Goal: Information Seeking & Learning: Learn about a topic

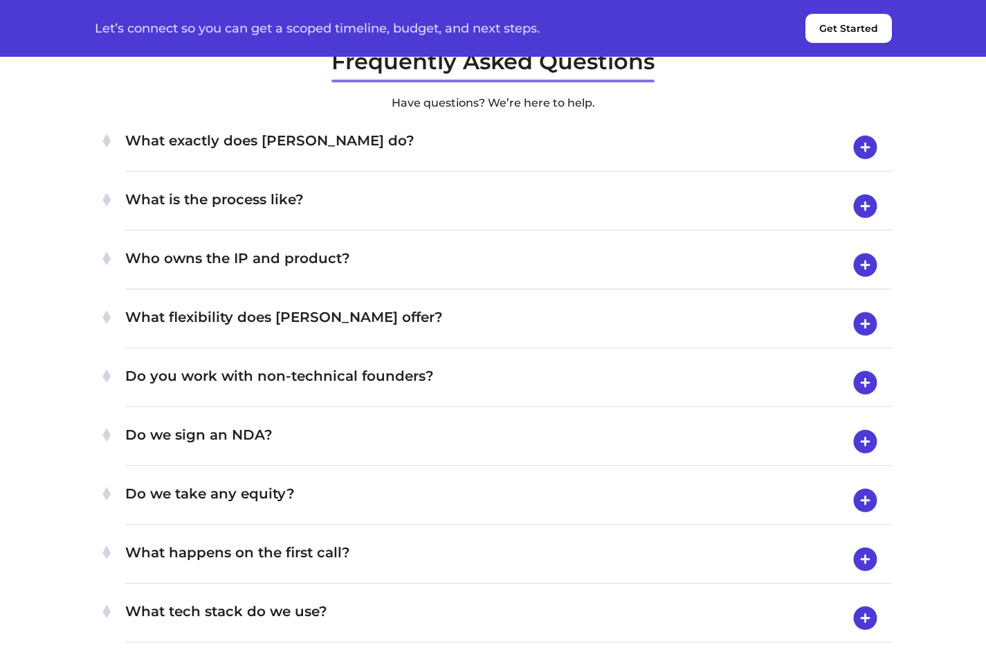
scroll to position [4820, 0]
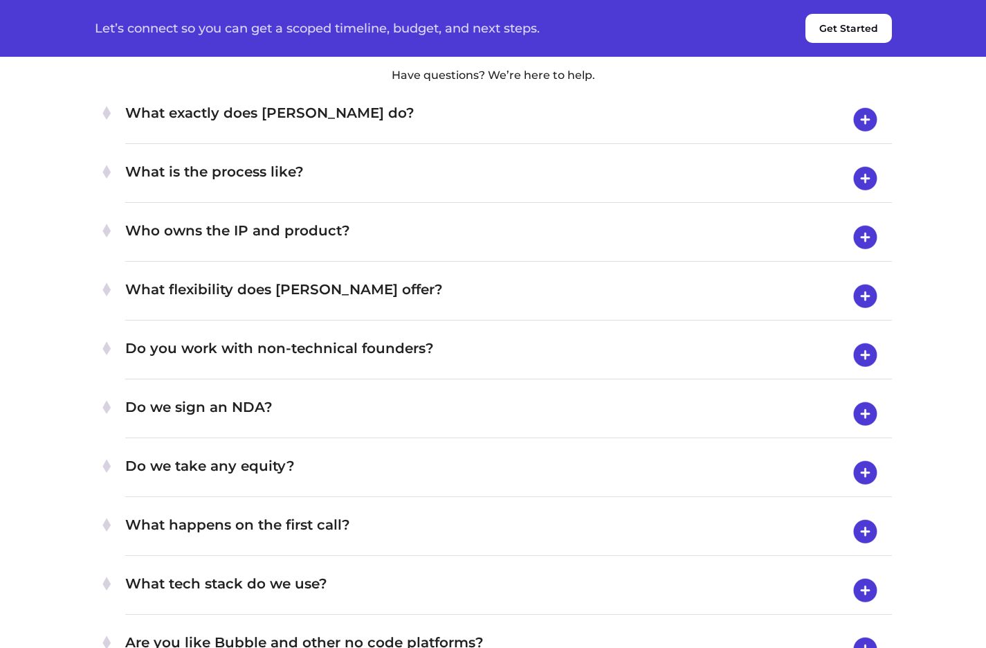
click at [490, 138] on h4 "What exactly does [PERSON_NAME] do?" at bounding box center [508, 120] width 766 height 36
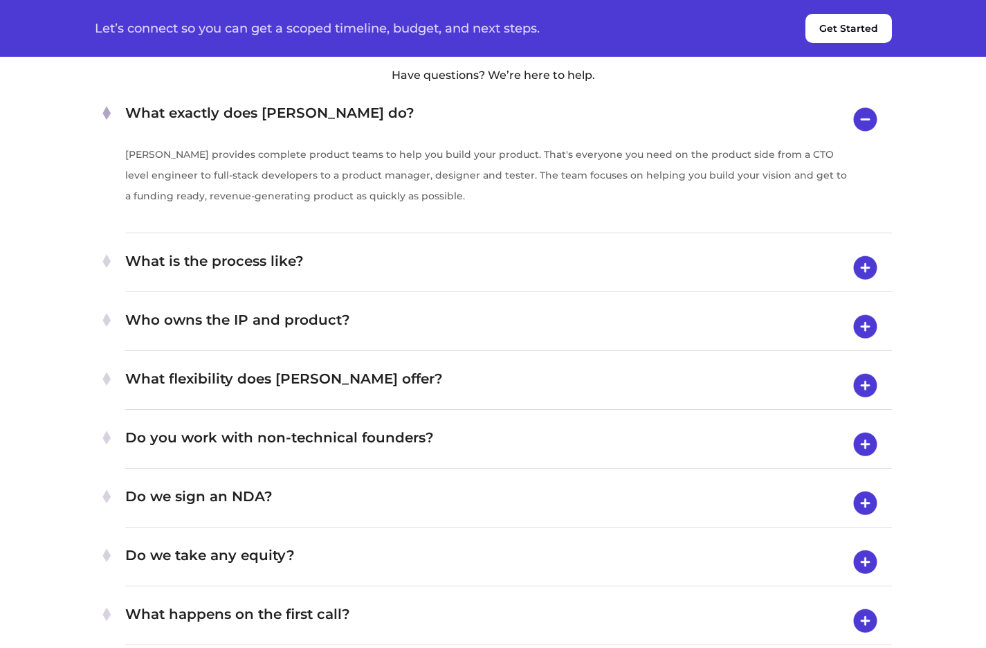
click at [471, 286] on h4 "What is the process like?" at bounding box center [508, 268] width 766 height 36
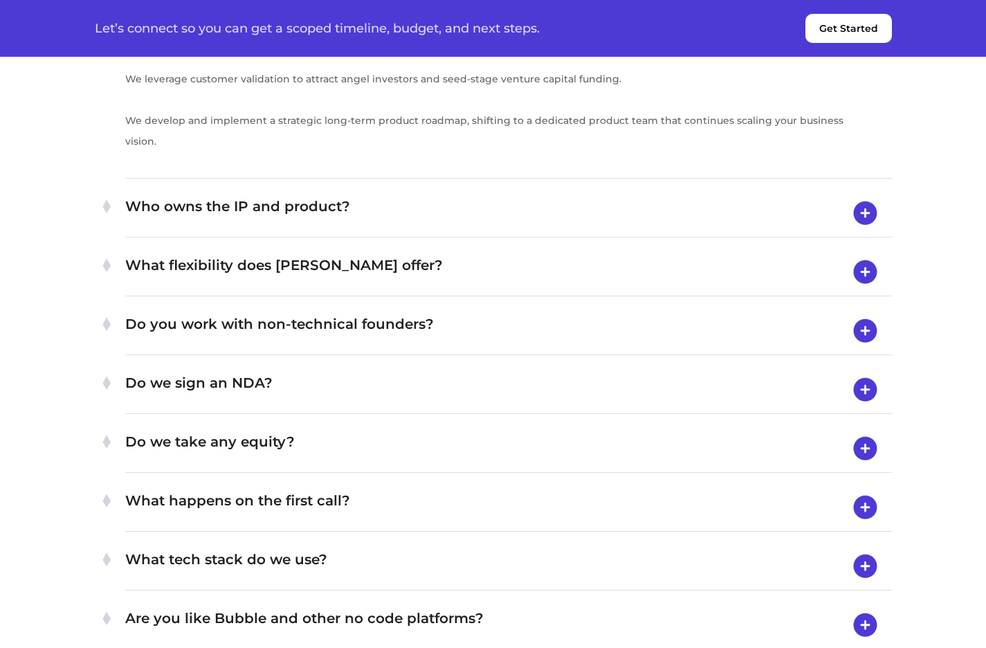
scroll to position [5820, 0]
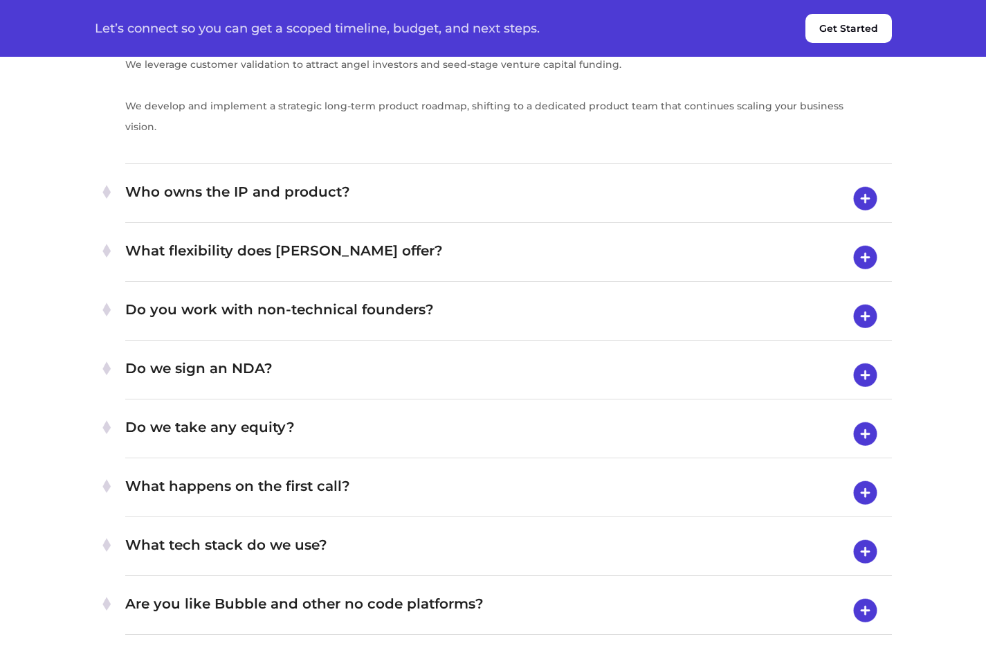
click at [471, 217] on h4 "Who owns the IP and product?" at bounding box center [508, 199] width 766 height 36
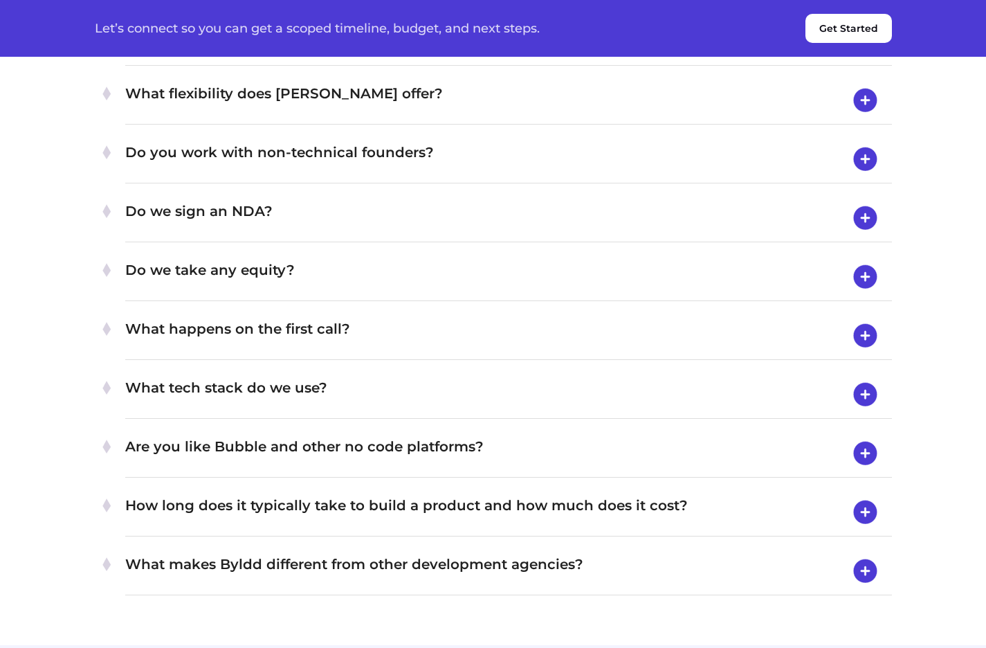
scroll to position [5079, 0]
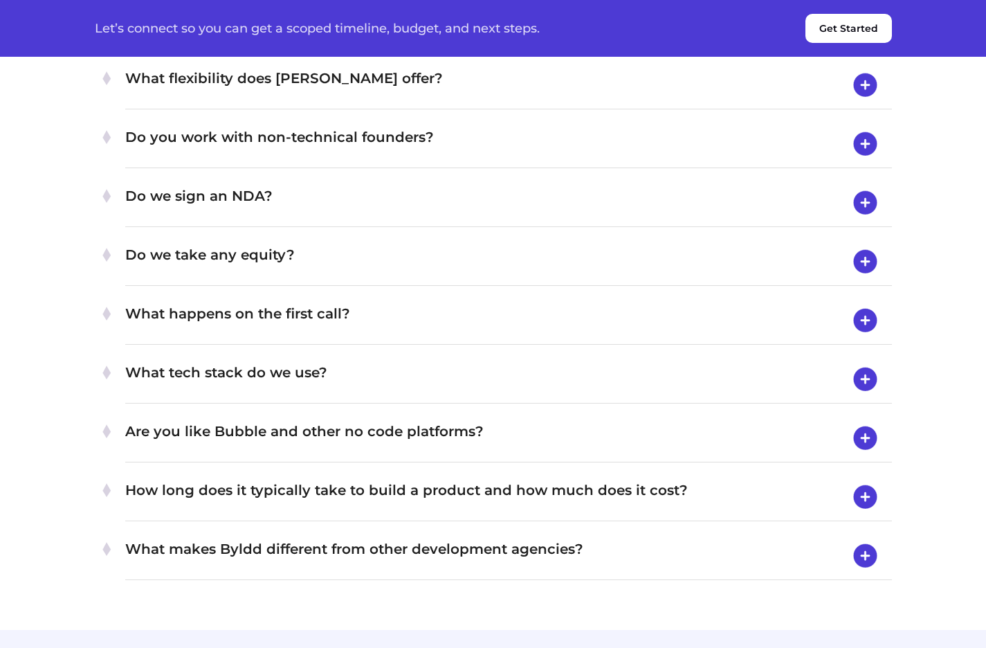
click at [473, 103] on h4 "What flexibility does [PERSON_NAME] offer?" at bounding box center [508, 85] width 766 height 36
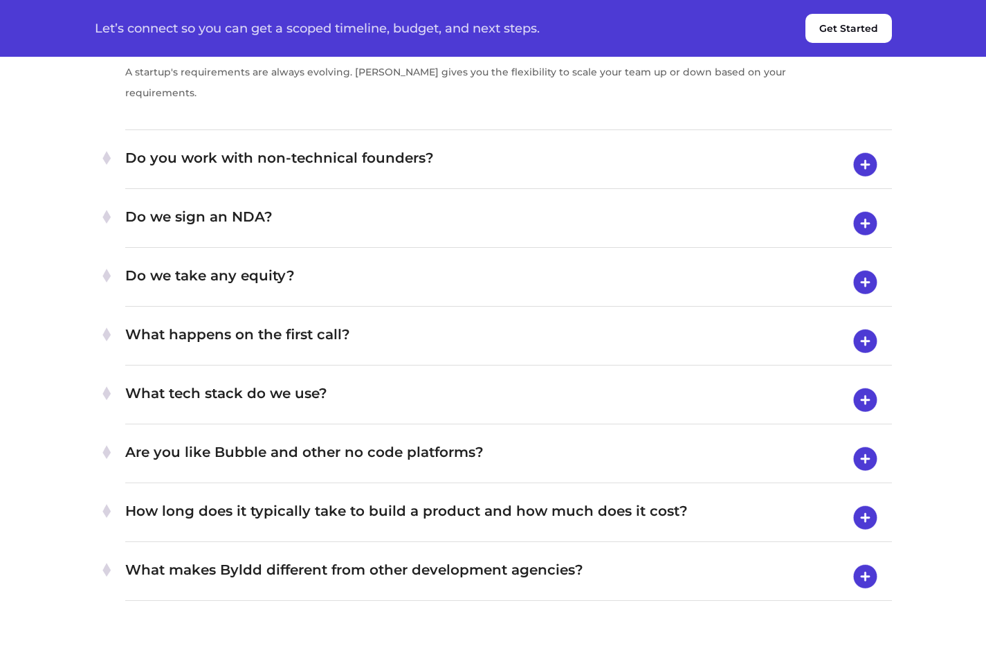
click at [459, 183] on h4 "Do you work with non-technical founders?" at bounding box center [508, 165] width 766 height 36
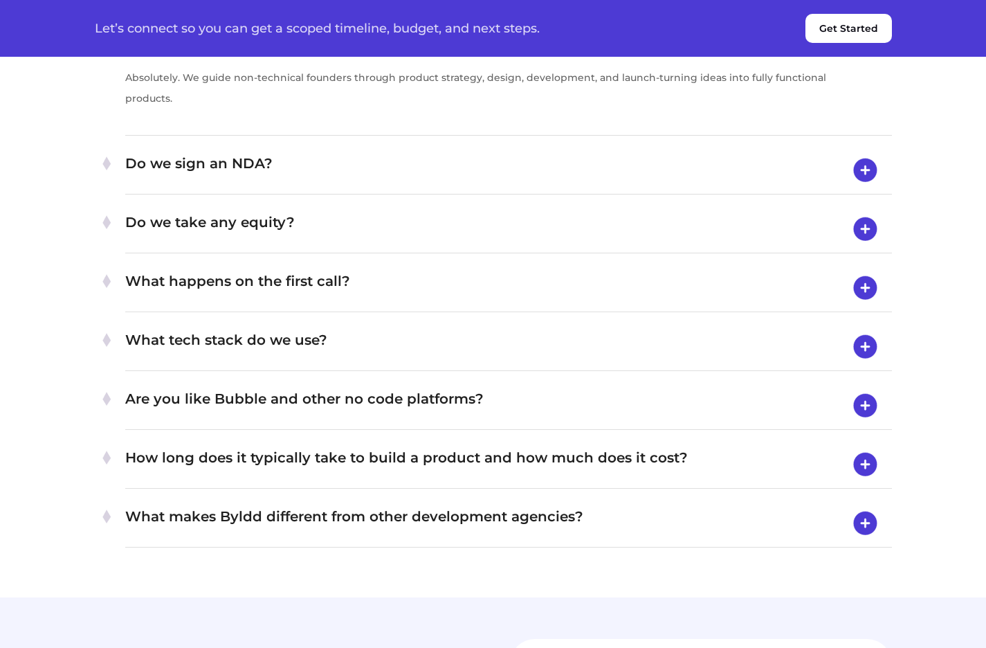
scroll to position [5178, 0]
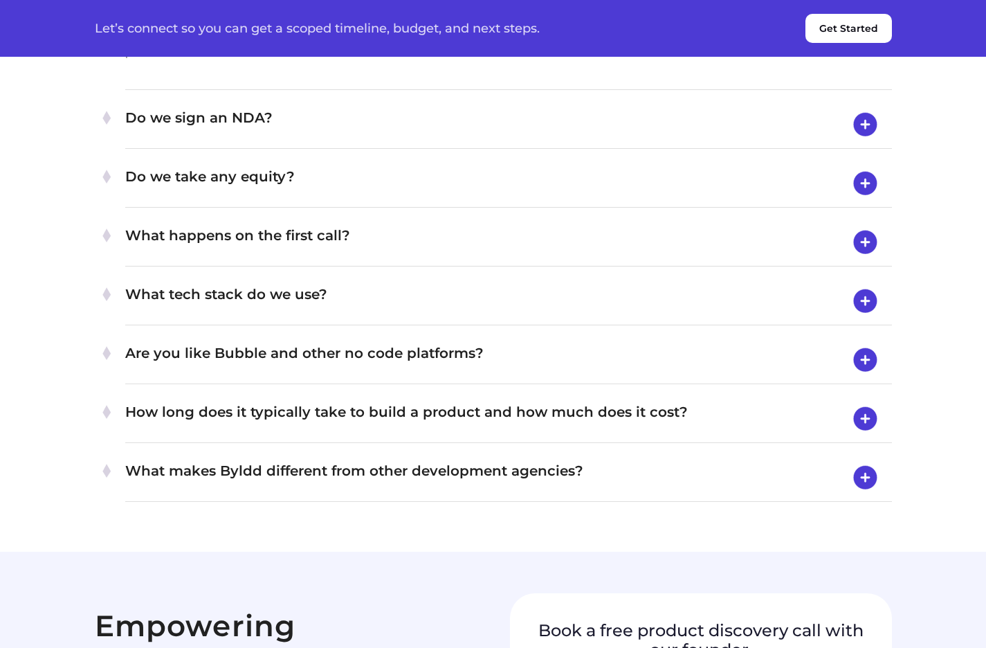
click at [459, 143] on h4 "Do we sign an NDA?" at bounding box center [508, 125] width 766 height 36
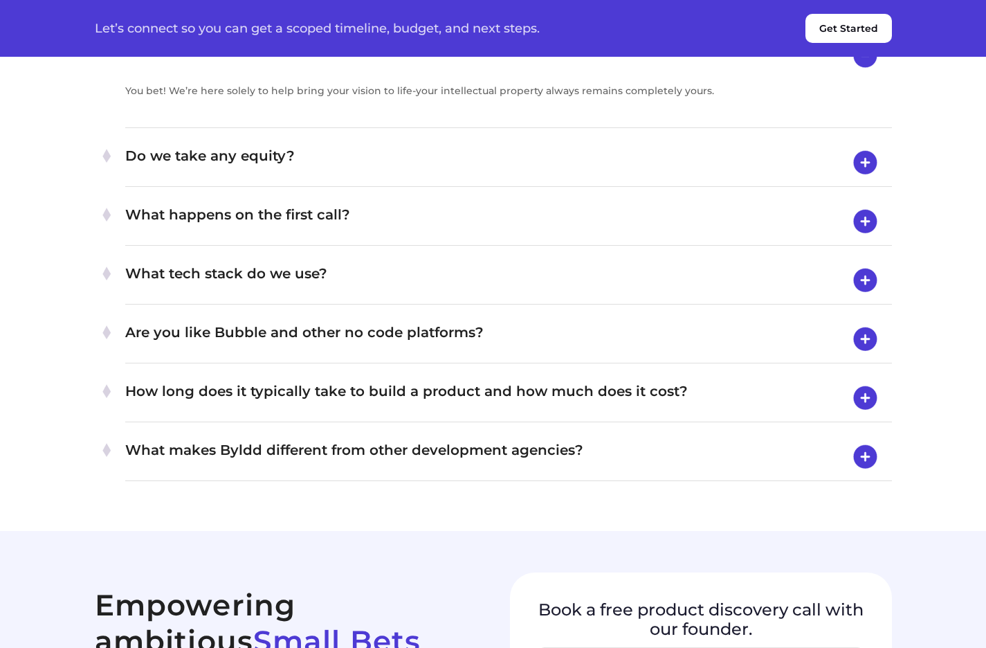
click at [435, 181] on h4 "Do we take any equity?" at bounding box center [508, 163] width 766 height 36
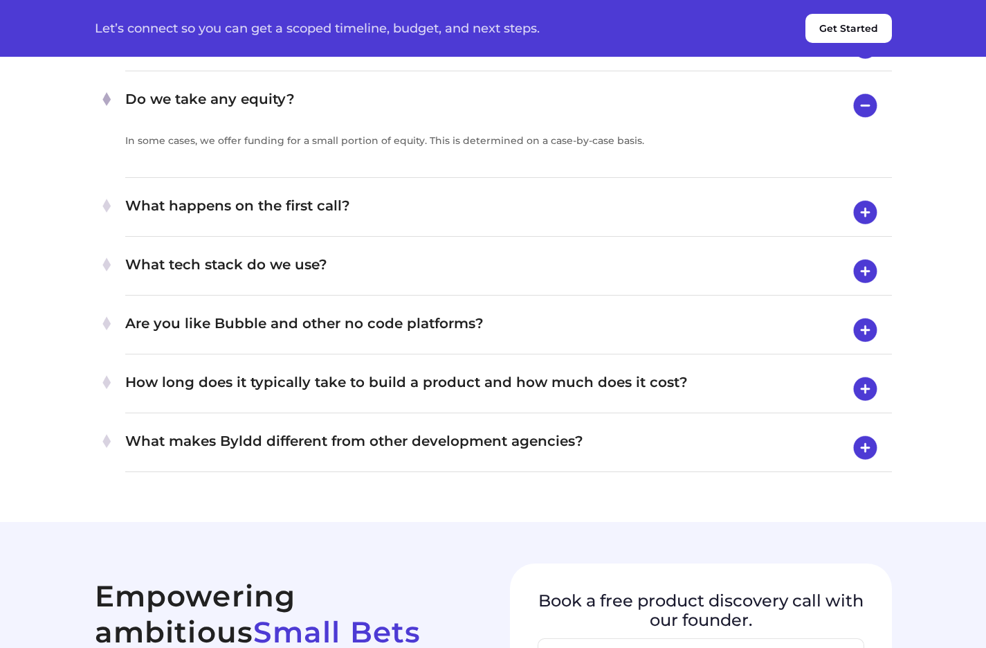
scroll to position [5193, 0]
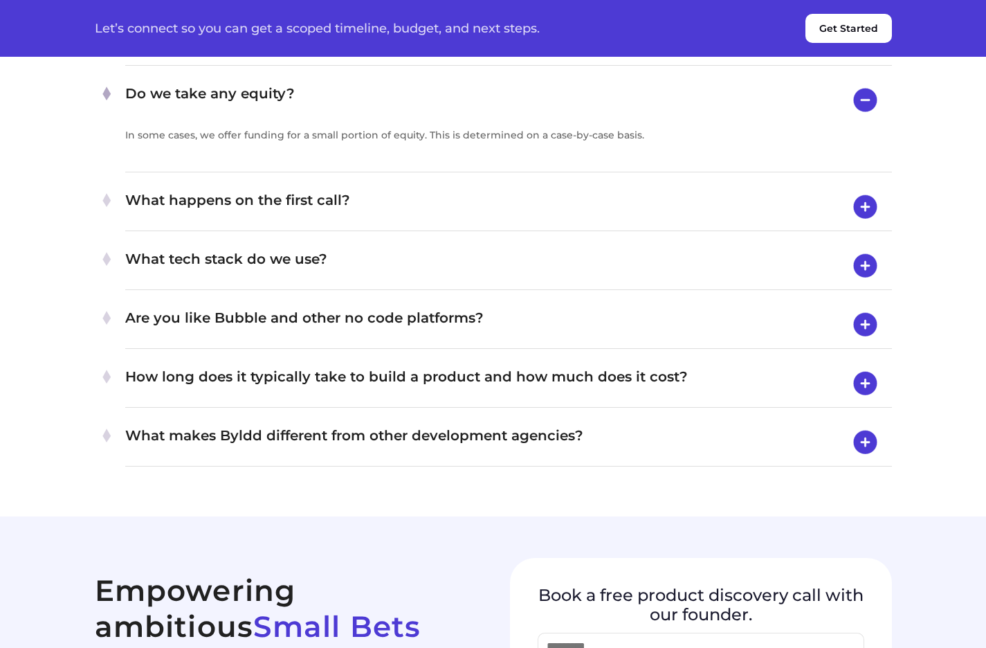
click at [428, 225] on h4 "What happens on the first call?" at bounding box center [508, 207] width 766 height 36
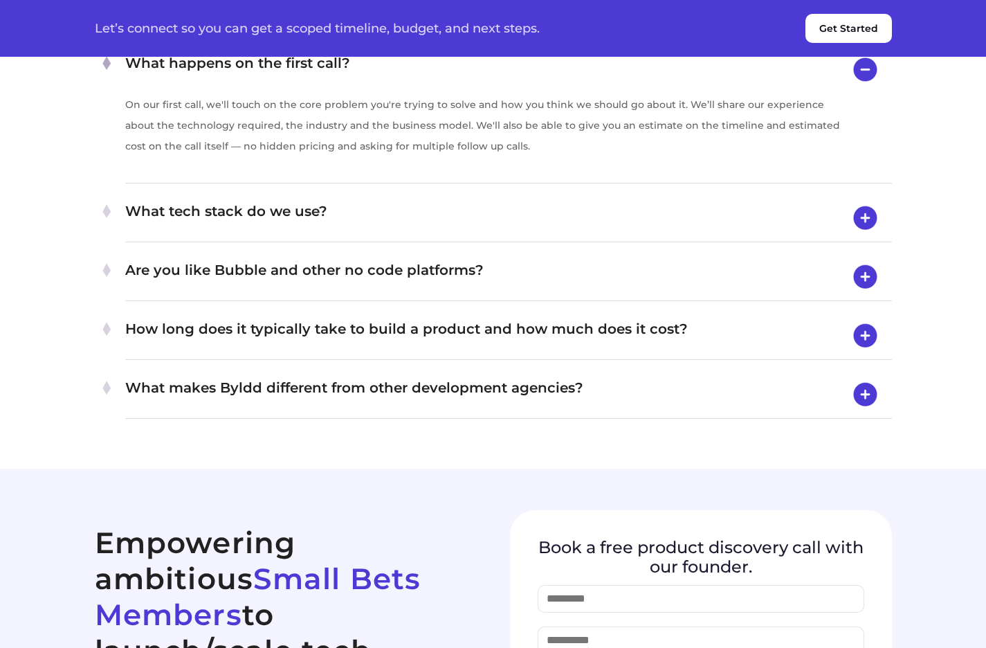
scroll to position [5289, 0]
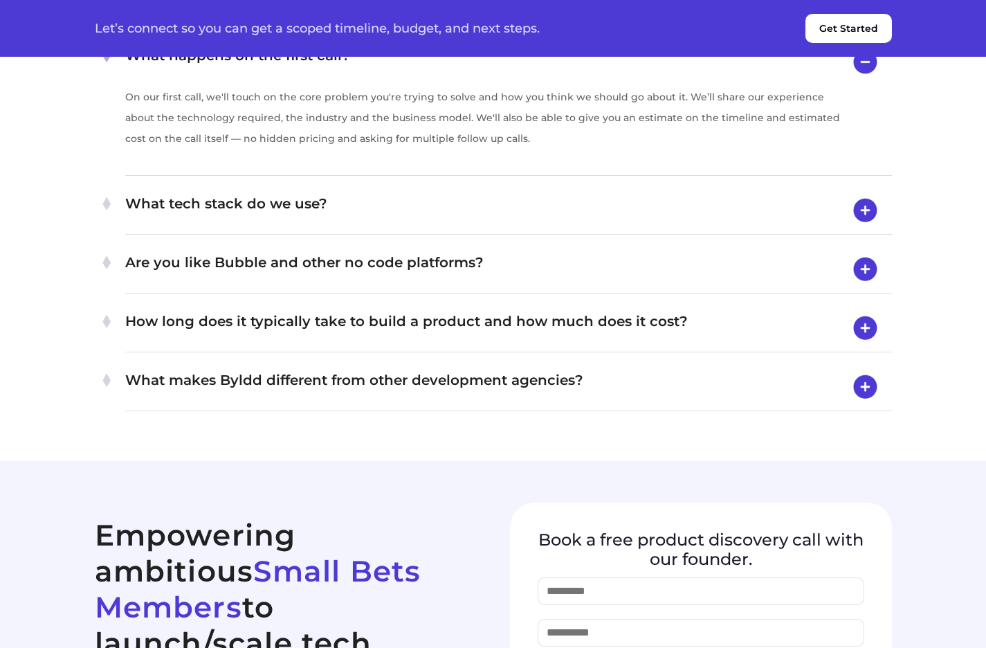
click at [428, 228] on h4 "What tech stack do we use?" at bounding box center [508, 210] width 766 height 36
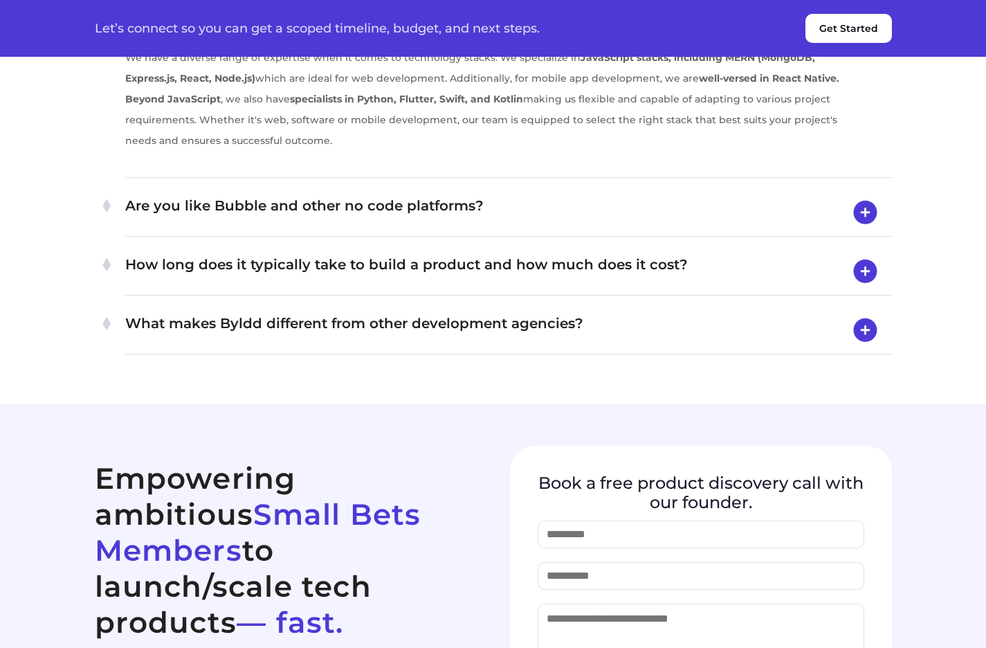
scroll to position [5495, 0]
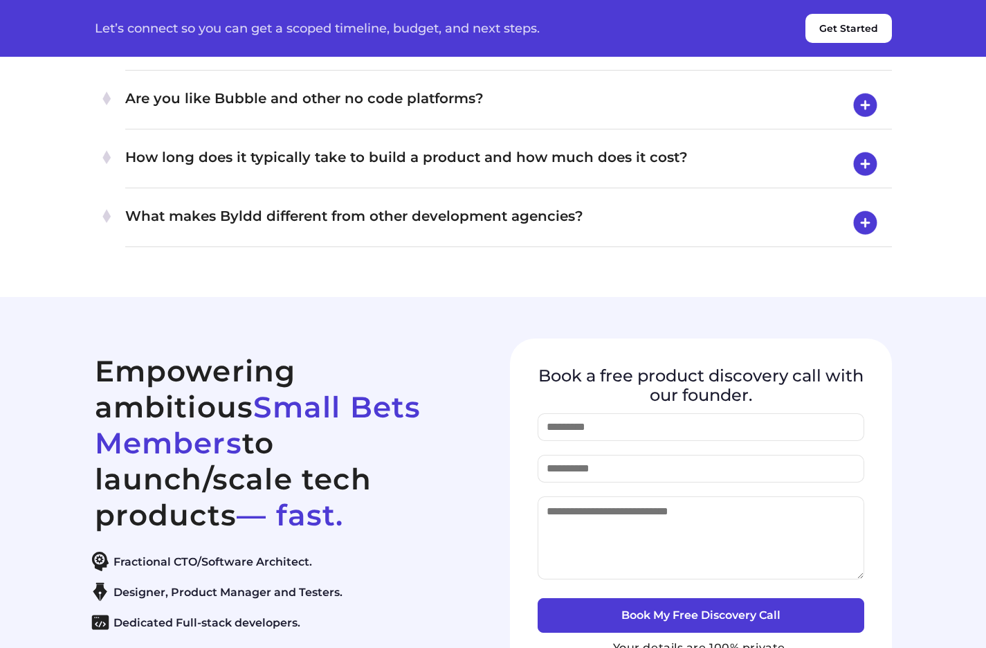
click at [437, 123] on h4 "Are you like Bubble and other no code platforms?" at bounding box center [508, 105] width 766 height 36
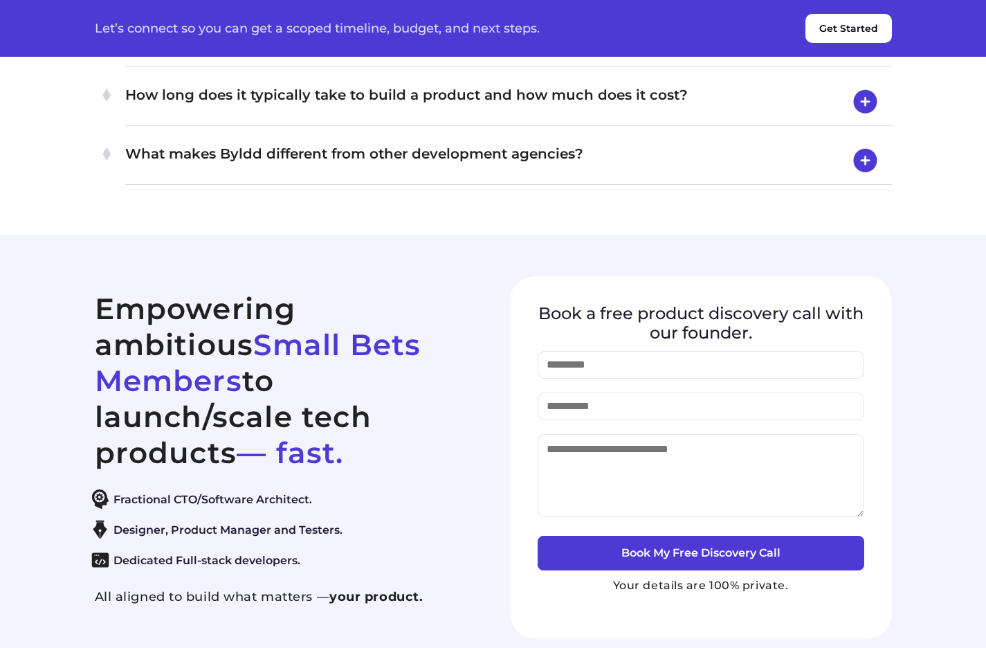
click at [443, 120] on h4 "How long does it typically take to build a product and how much does it cost?" at bounding box center [508, 102] width 766 height 36
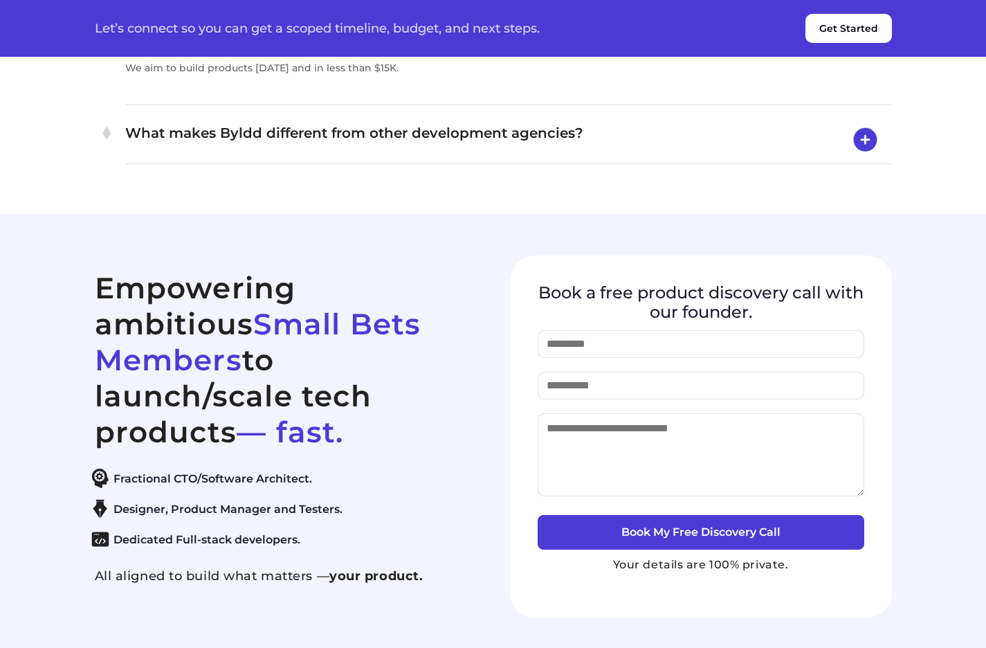
click at [447, 158] on h4 "What makes Byldd different from other development agencies?" at bounding box center [508, 140] width 766 height 36
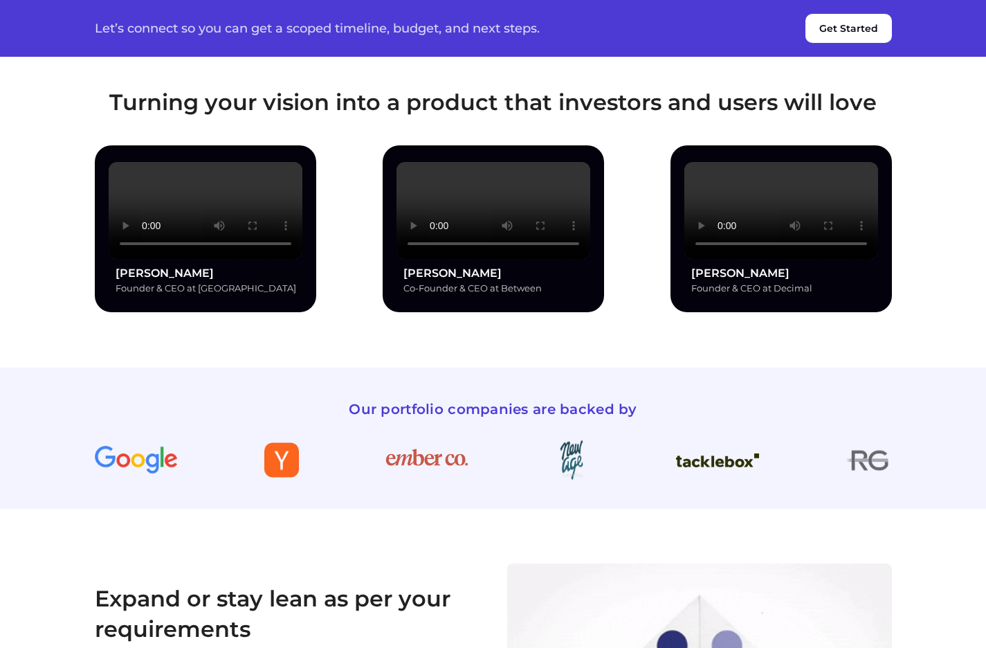
scroll to position [1528, 0]
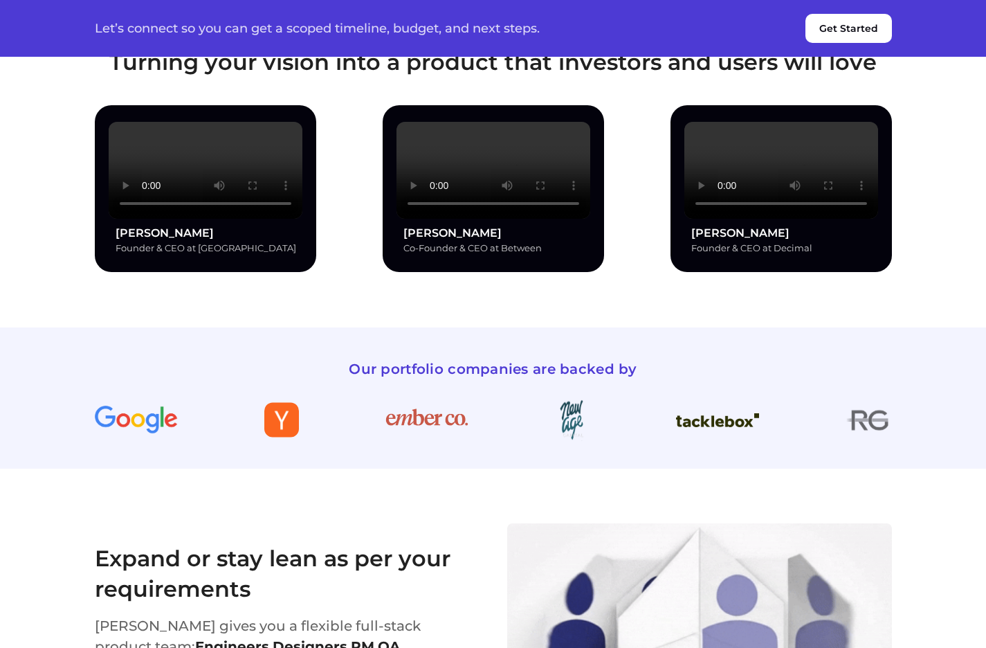
click at [485, 219] on video at bounding box center [493, 170] width 194 height 97
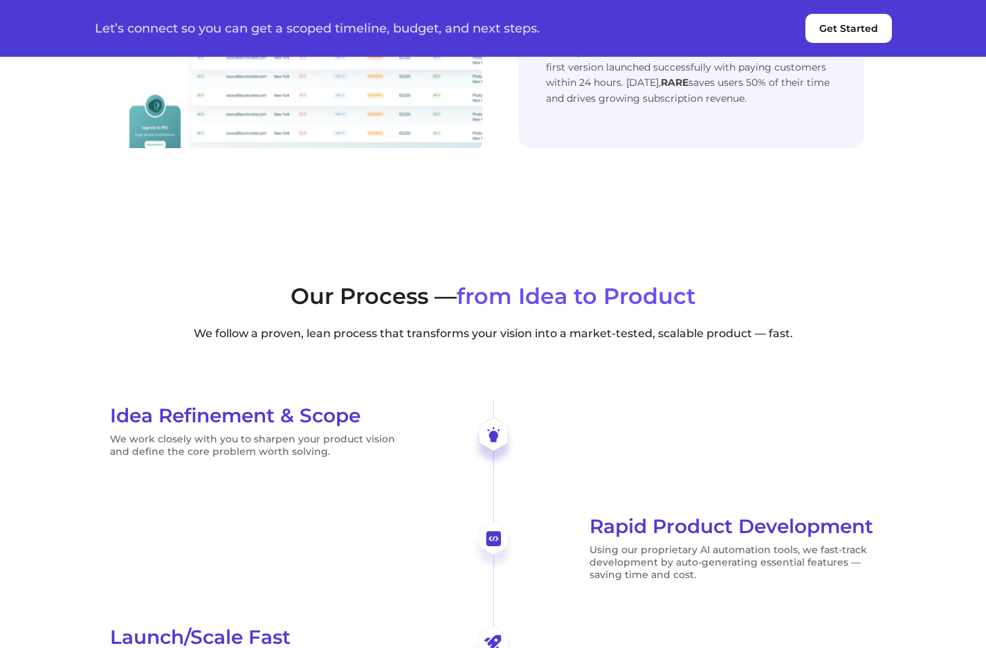
scroll to position [2618, 0]
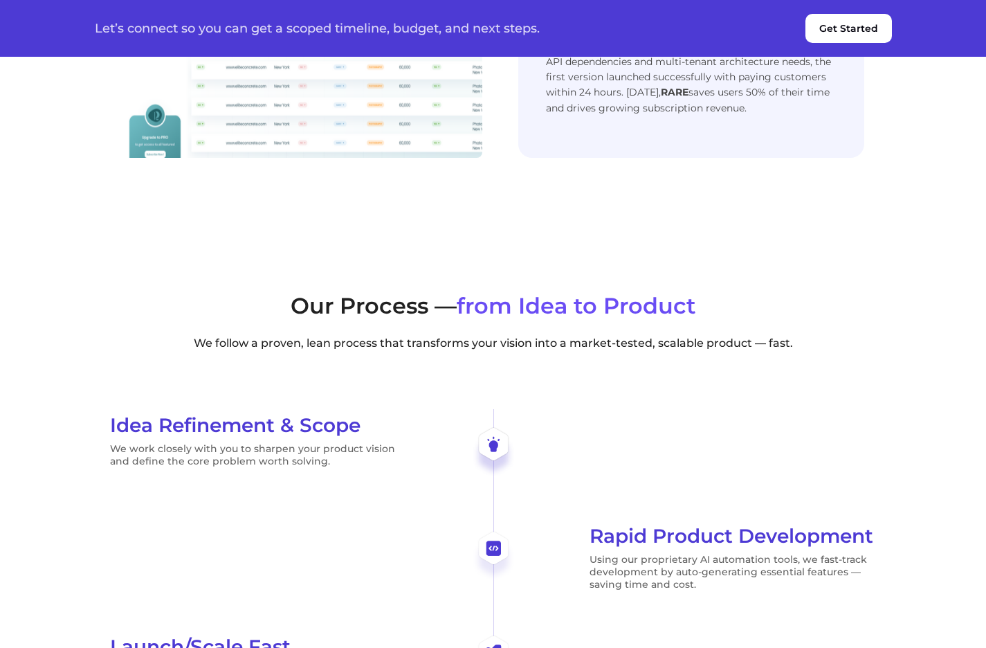
click at [878, 31] on div "Next slide" at bounding box center [875, 16] width 19 height 30
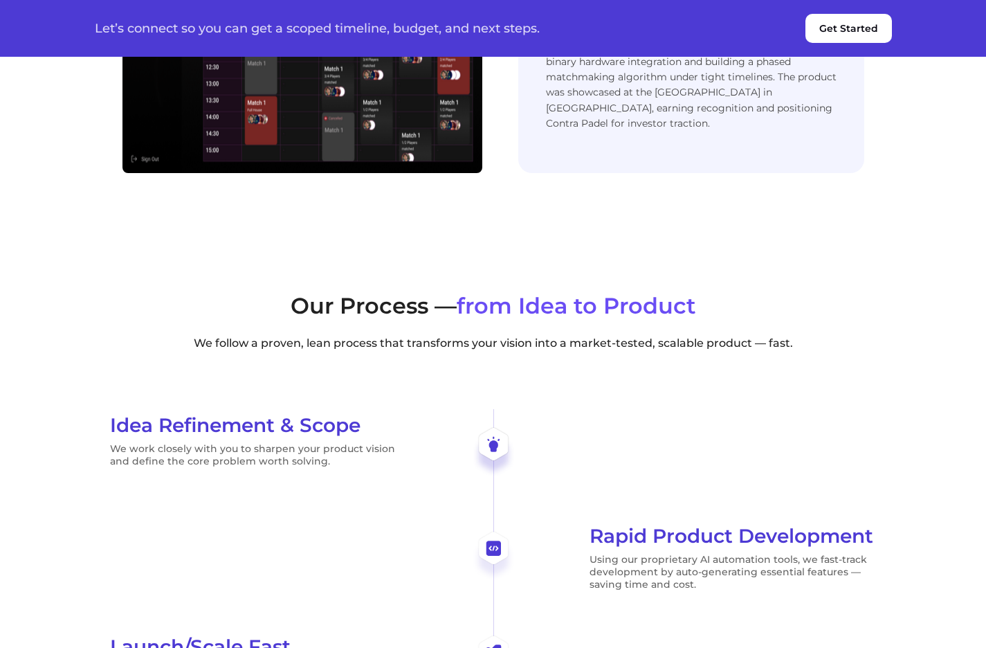
click at [878, 31] on div "Next slide" at bounding box center [875, 16] width 19 height 30
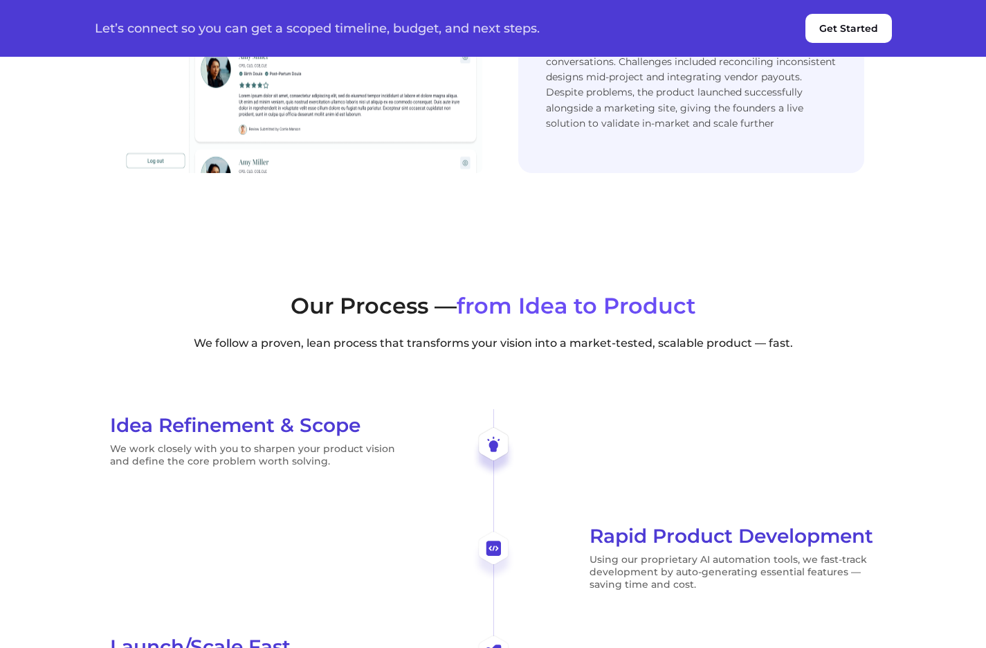
click at [878, 31] on div "Next slide" at bounding box center [875, 16] width 19 height 30
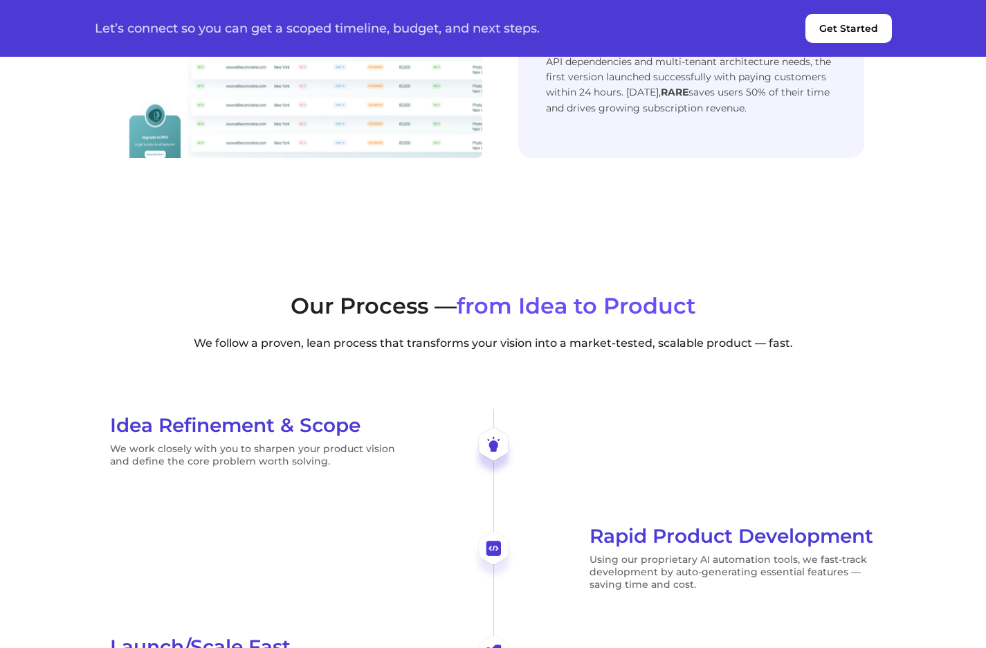
click at [877, 31] on div "Next slide" at bounding box center [875, 16] width 19 height 30
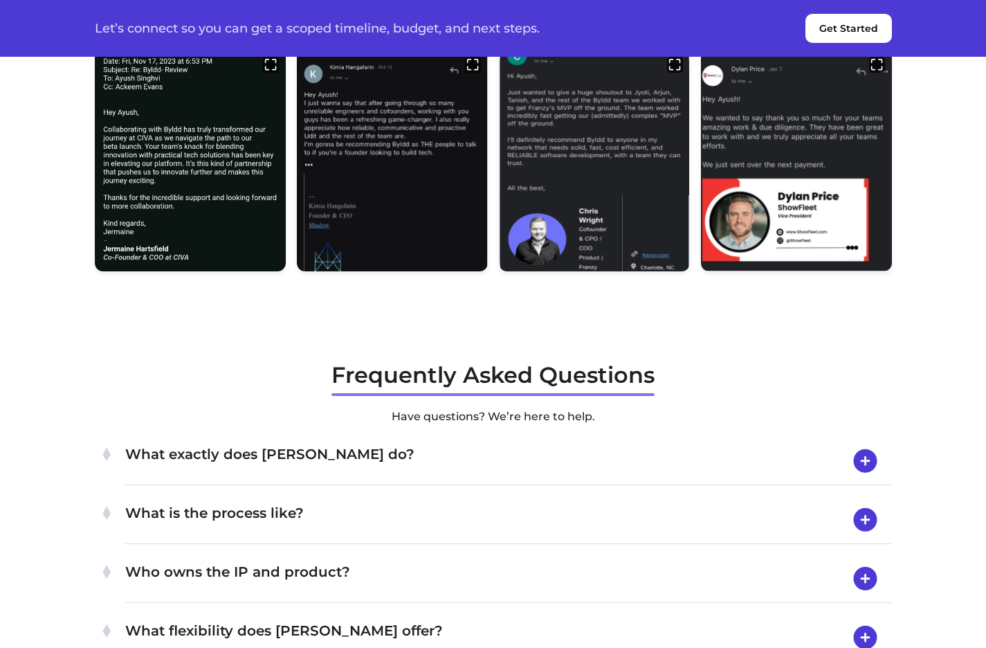
scroll to position [4510, 0]
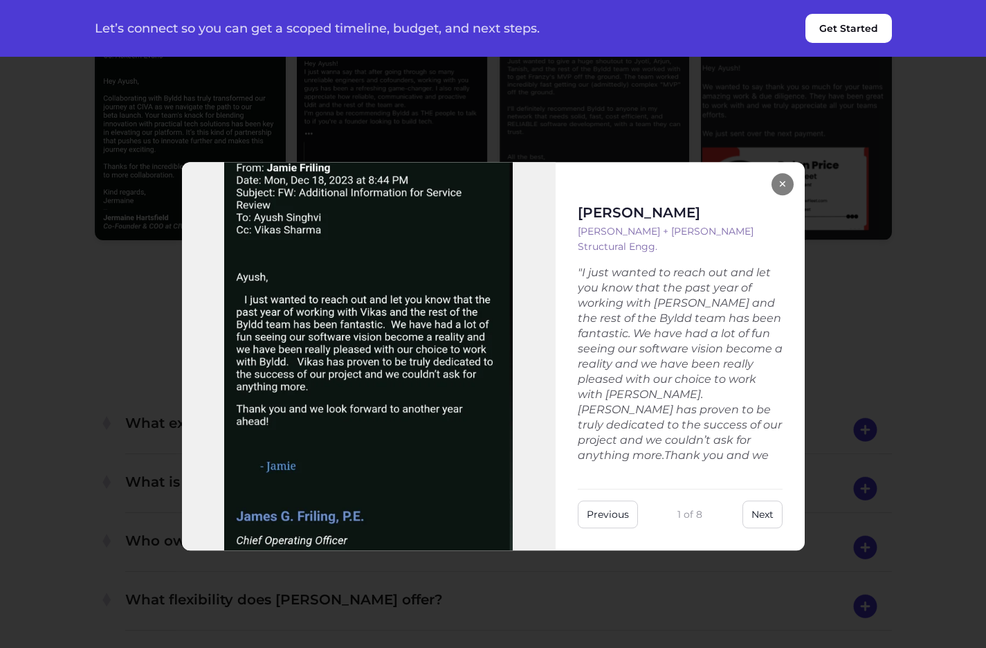
click at [770, 517] on button "Next" at bounding box center [762, 514] width 40 height 28
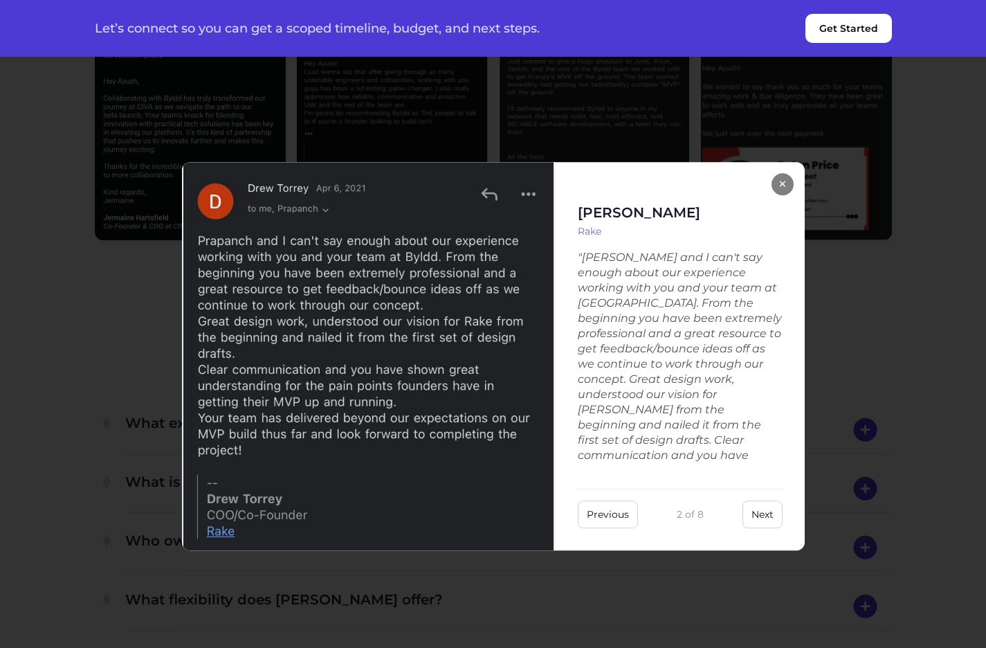
click at [770, 517] on button "Next" at bounding box center [762, 514] width 40 height 28
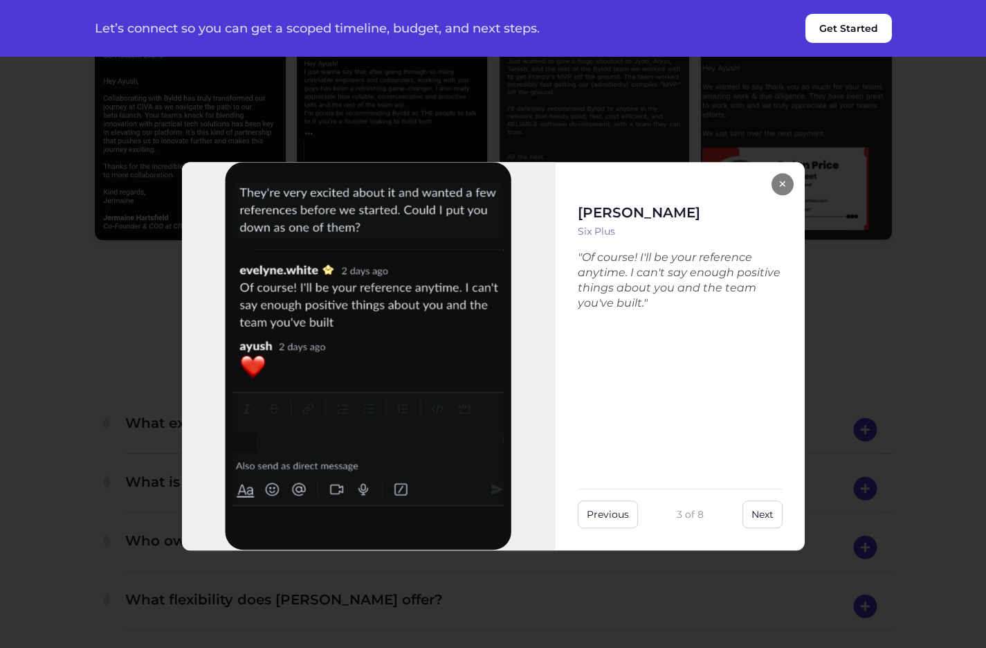
click at [770, 517] on button "Next" at bounding box center [762, 514] width 40 height 28
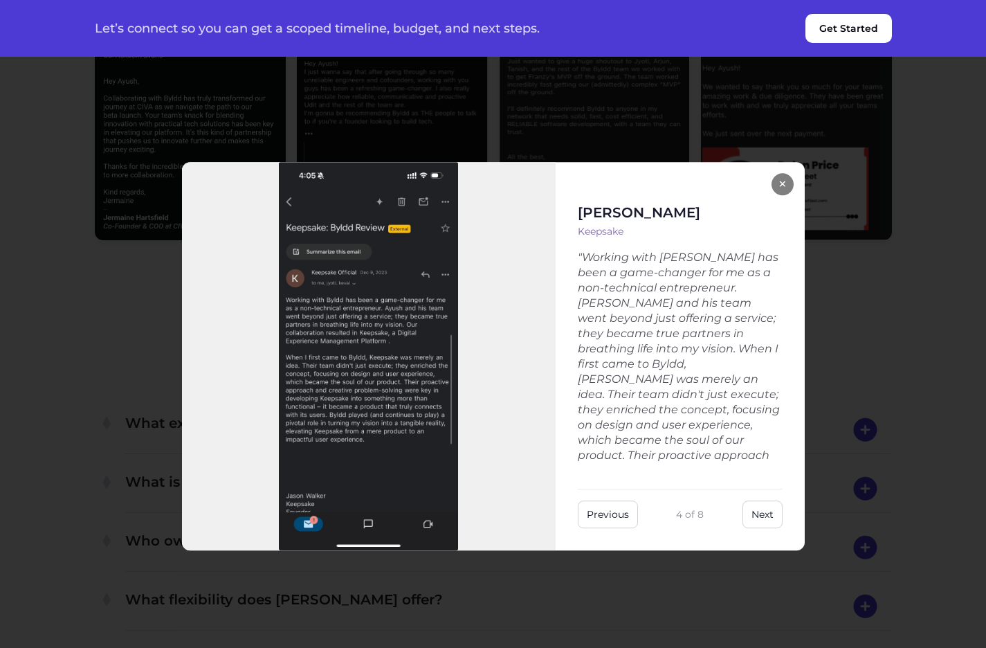
click at [770, 517] on button "Next" at bounding box center [762, 514] width 40 height 28
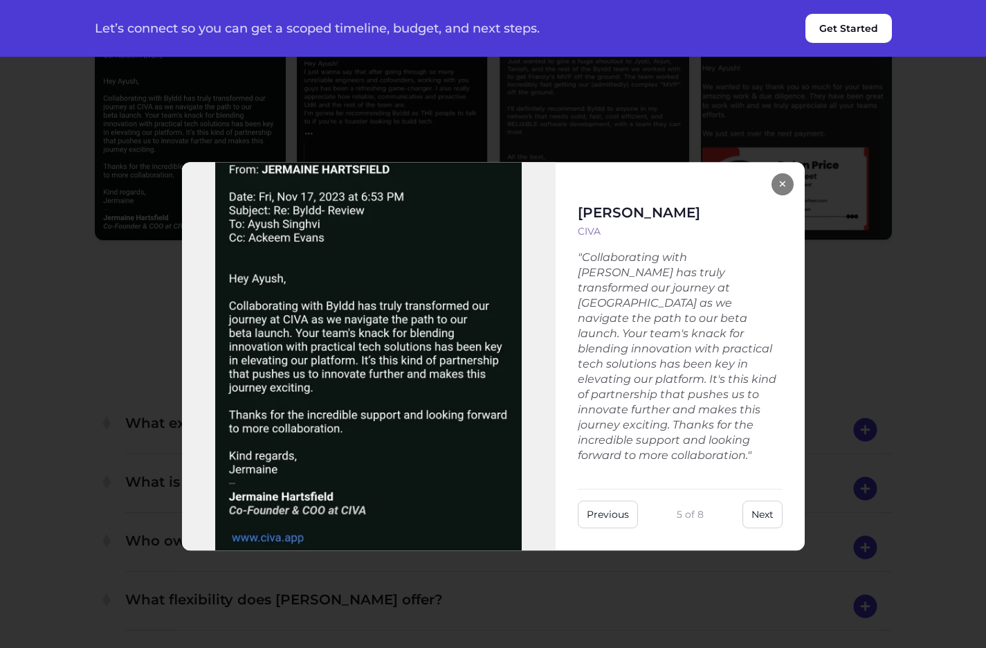
click at [770, 517] on button "Next" at bounding box center [762, 514] width 40 height 28
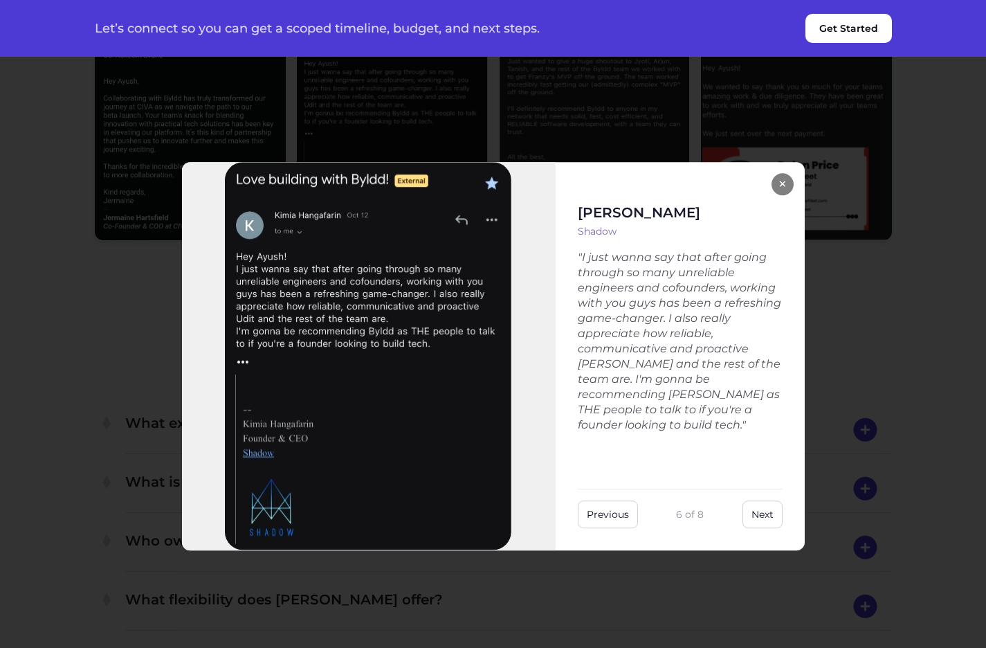
click at [770, 517] on button "Next" at bounding box center [762, 514] width 40 height 28
